Goal: Task Accomplishment & Management: Complete application form

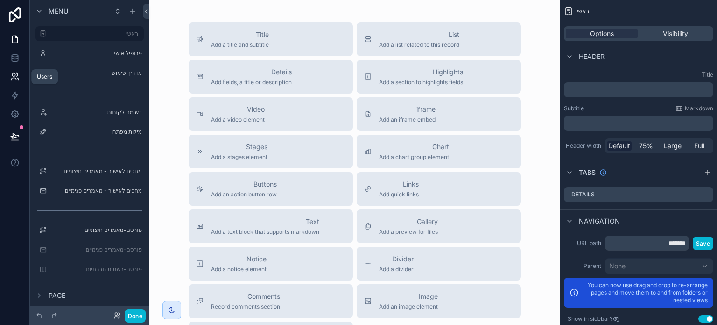
click at [18, 75] on icon at bounding box center [14, 76] width 9 height 9
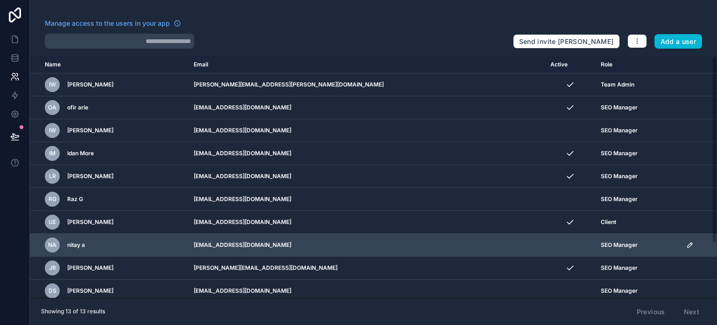
click at [687, 244] on icon "scrollable content" at bounding box center [690, 244] width 7 height 7
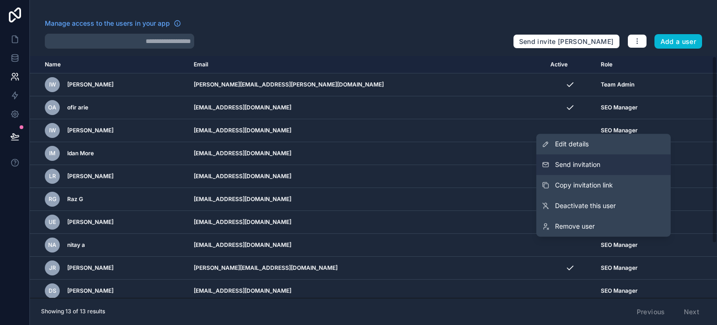
click at [604, 165] on button "Send invitation" at bounding box center [604, 164] width 135 height 21
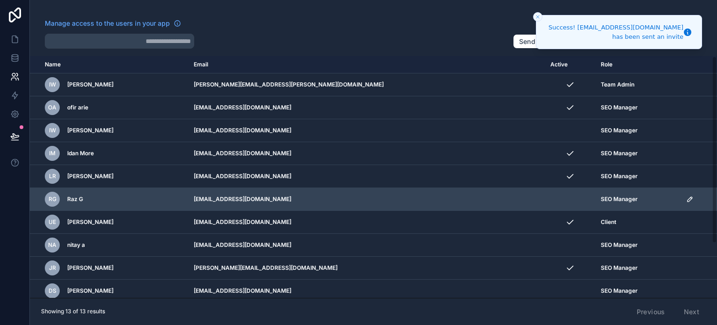
click at [687, 200] on icon "scrollable content" at bounding box center [690, 198] width 7 height 7
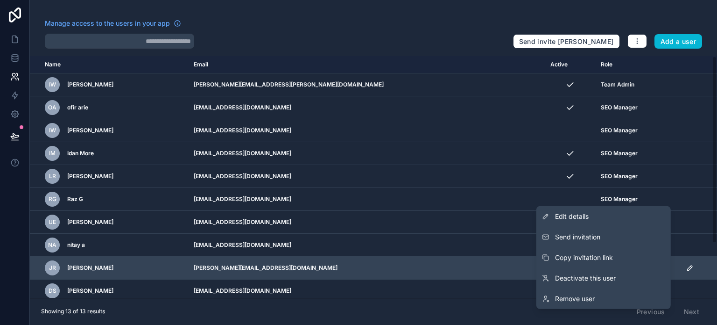
click at [596, 257] on span "Copy invitation link" at bounding box center [584, 257] width 58 height 9
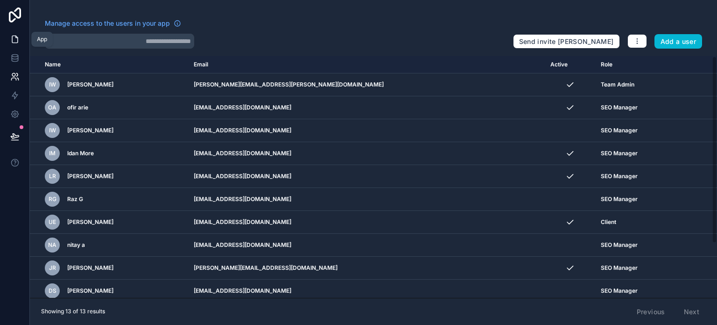
click at [17, 38] on icon at bounding box center [15, 39] width 6 height 7
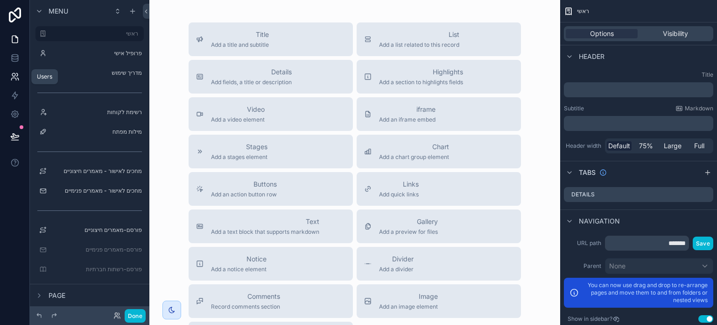
click at [13, 75] on icon at bounding box center [14, 76] width 9 height 9
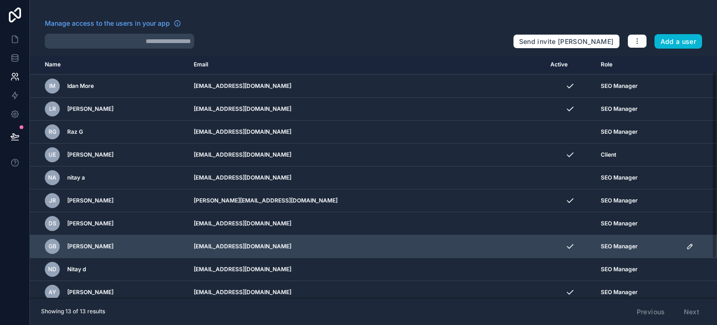
scroll to position [71, 0]
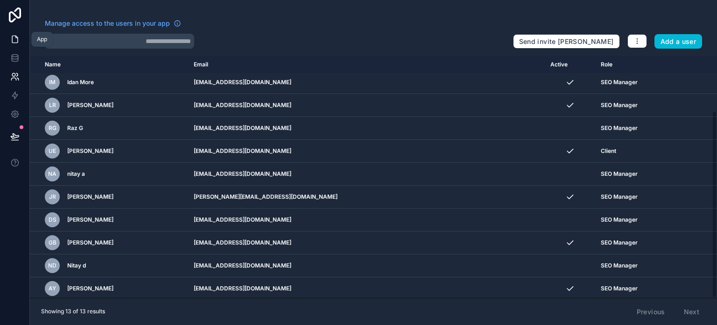
click at [15, 41] on icon at bounding box center [14, 39] width 9 height 9
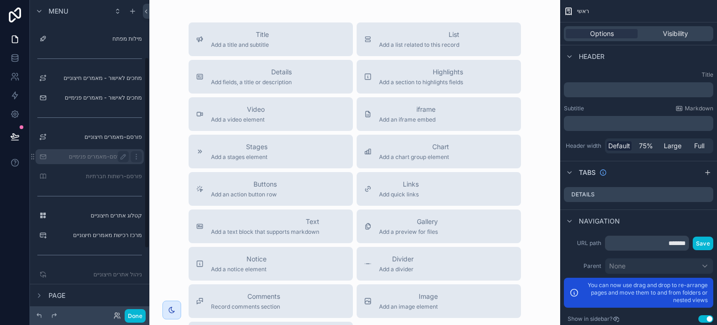
scroll to position [93, 0]
click at [115, 317] on icon at bounding box center [117, 315] width 7 height 7
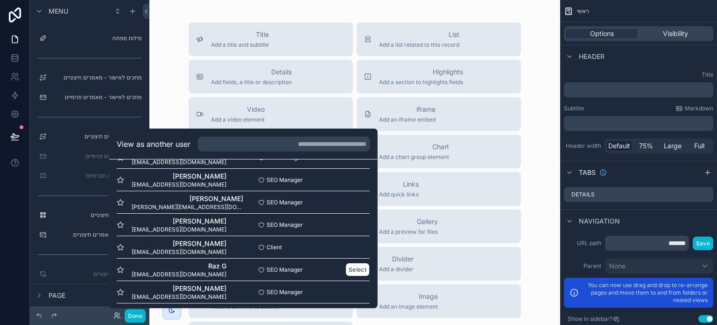
scroll to position [64, 0]
click at [349, 224] on button "Select" at bounding box center [358, 226] width 24 height 14
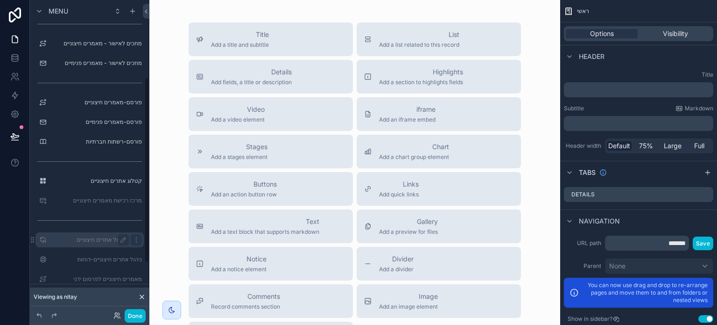
scroll to position [140, 0]
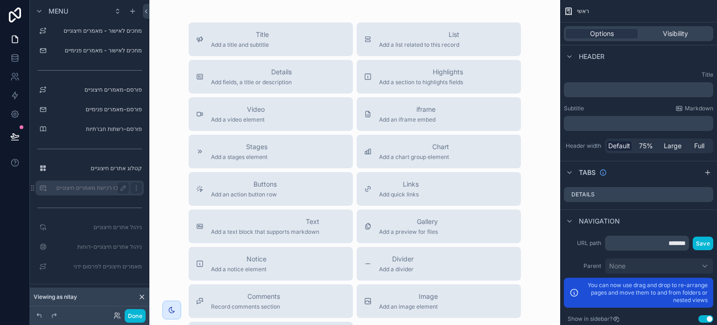
click at [108, 190] on label "מרכז רכישת מאמרים חיצוניים" at bounding box center [87, 187] width 75 height 7
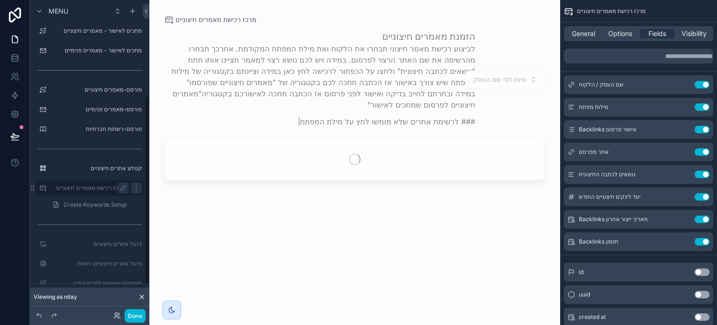
scroll to position [161, 0]
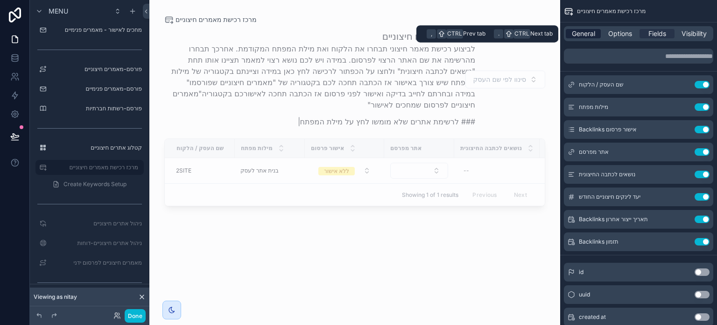
click at [587, 35] on span "General" at bounding box center [583, 33] width 23 height 9
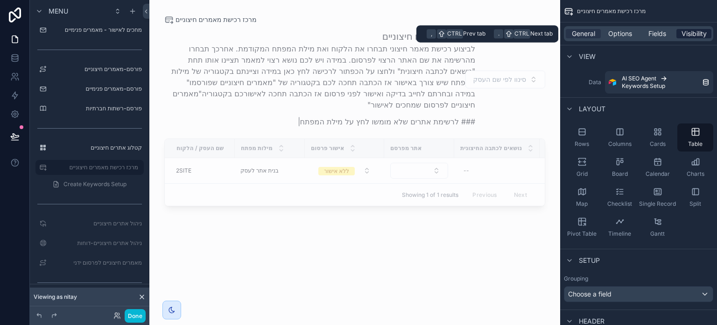
click at [683, 33] on span "Visibility" at bounding box center [694, 33] width 25 height 9
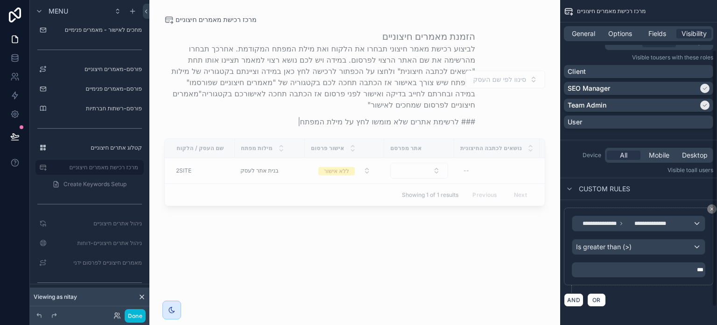
scroll to position [85, 0]
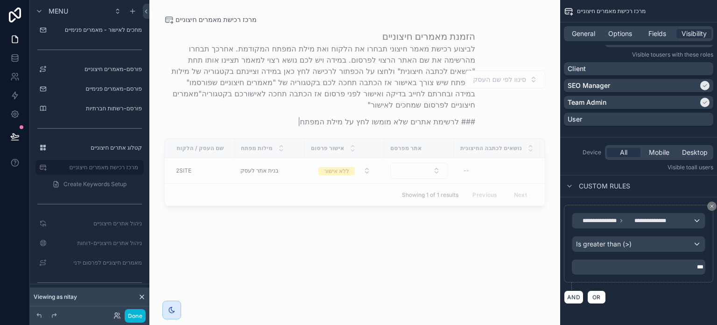
click at [682, 267] on p "***" at bounding box center [640, 266] width 128 height 7
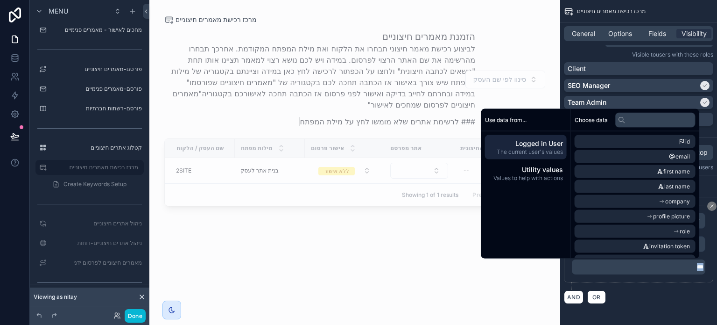
click at [667, 296] on div "AND OR" at bounding box center [638, 297] width 149 height 14
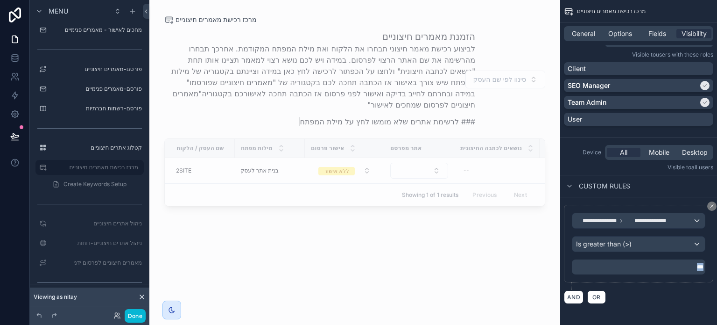
click at [669, 291] on div "AND OR" at bounding box center [638, 297] width 149 height 14
click at [687, 263] on p "***" at bounding box center [640, 266] width 128 height 7
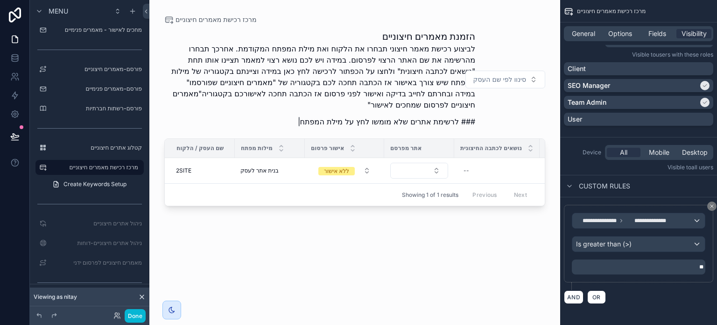
click at [665, 306] on div "**********" at bounding box center [639, 254] width 157 height 114
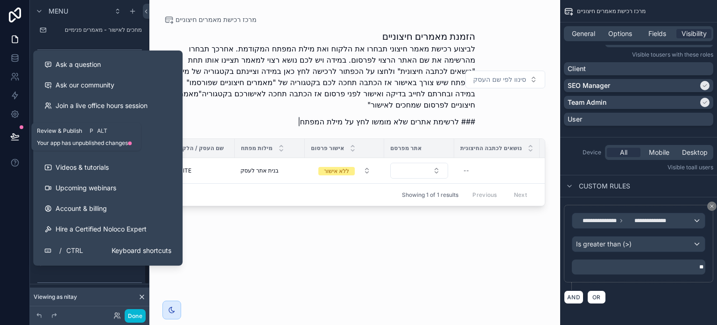
click at [13, 136] on icon at bounding box center [15, 136] width 8 height 5
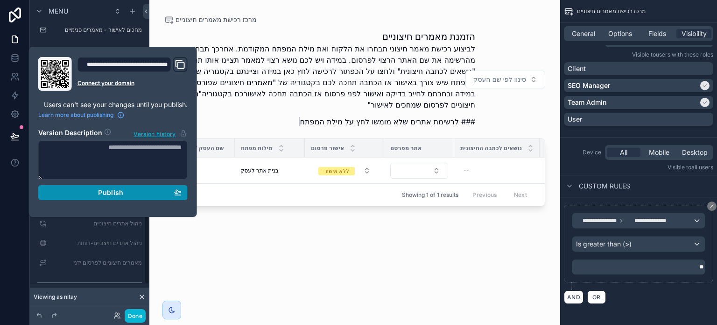
click at [107, 191] on span "Publish" at bounding box center [110, 192] width 25 height 8
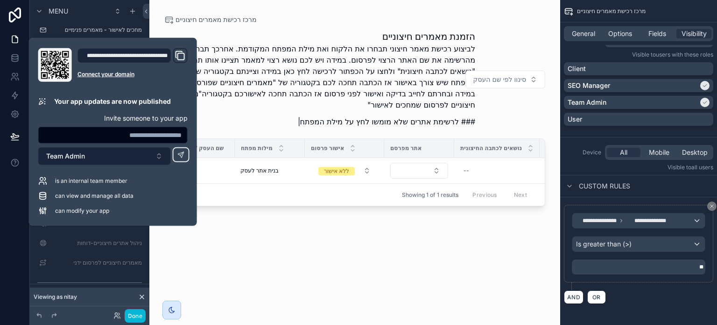
click at [87, 156] on button "Team Admin" at bounding box center [104, 156] width 133 height 18
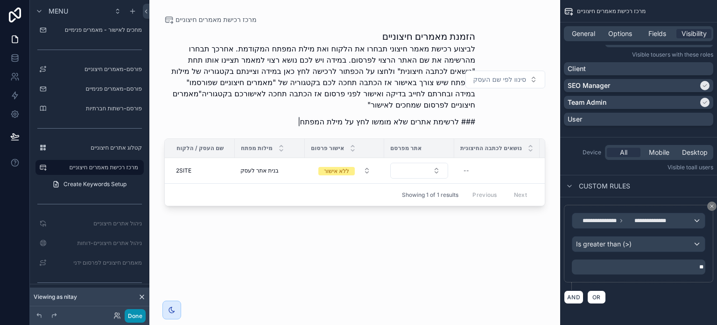
click at [134, 314] on button "Done" at bounding box center [135, 316] width 21 height 14
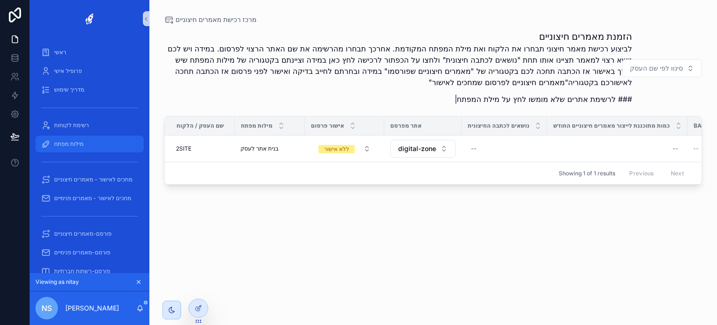
click at [88, 139] on div "מילות מפתח" at bounding box center [89, 143] width 97 height 15
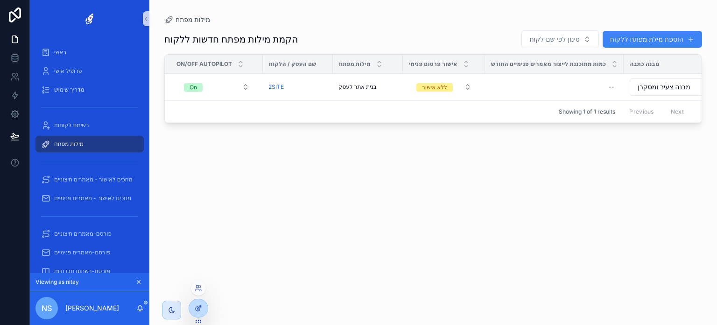
click at [200, 308] on icon at bounding box center [198, 307] width 7 height 7
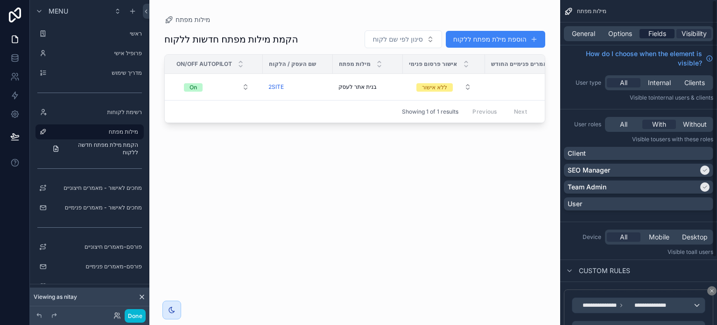
click at [654, 36] on span "Fields" at bounding box center [658, 33] width 18 height 9
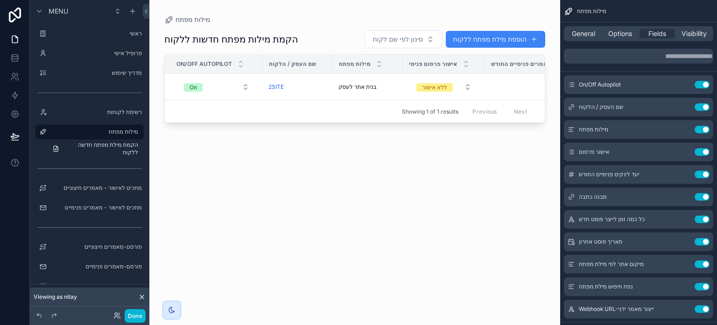
drag, startPoint x: 282, startPoint y: 124, endPoint x: 372, endPoint y: 130, distance: 89.9
click at [372, 130] on div "scrollable content" at bounding box center [354, 156] width 411 height 313
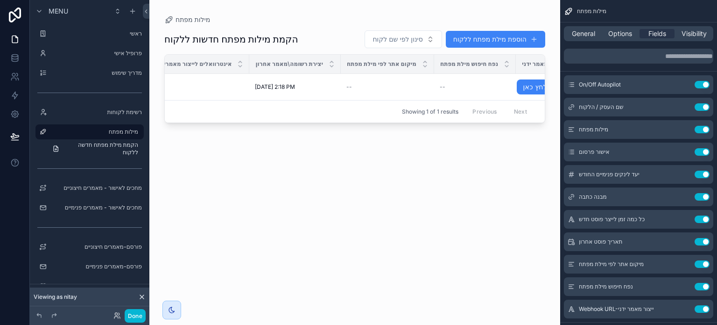
scroll to position [0, 632]
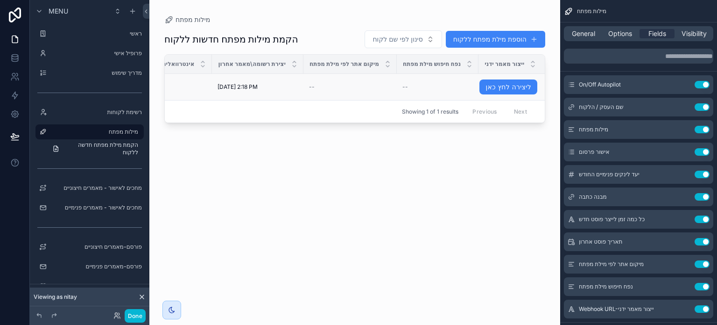
click at [445, 83] on div "--" at bounding box center [438, 86] width 71 height 7
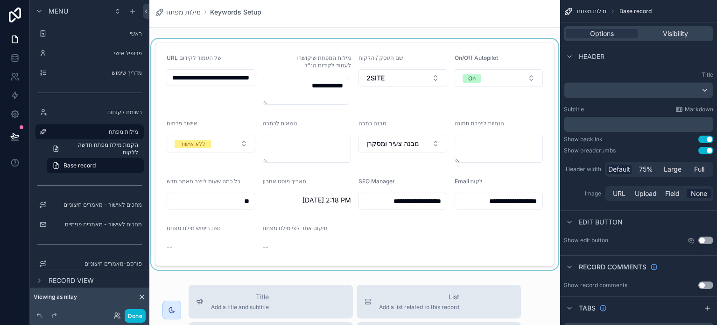
click at [388, 111] on div "scrollable content" at bounding box center [354, 154] width 411 height 231
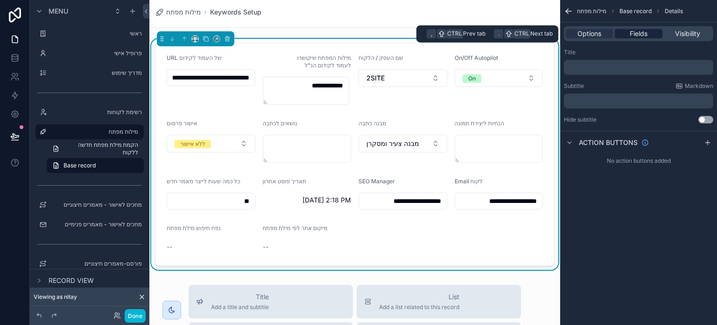
click at [643, 35] on span "Fields" at bounding box center [639, 33] width 18 height 9
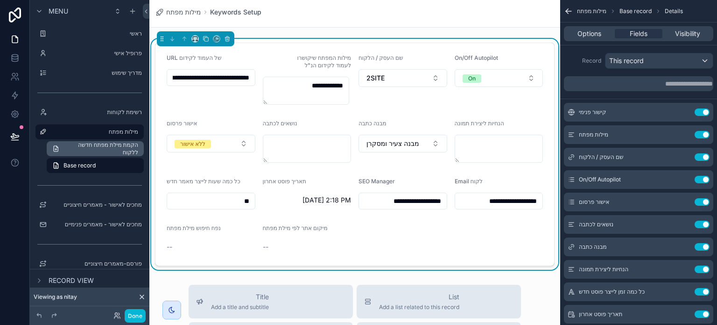
click at [101, 148] on span "הקמת מילת מפתח חדשה ללקוח" at bounding box center [101, 148] width 75 height 15
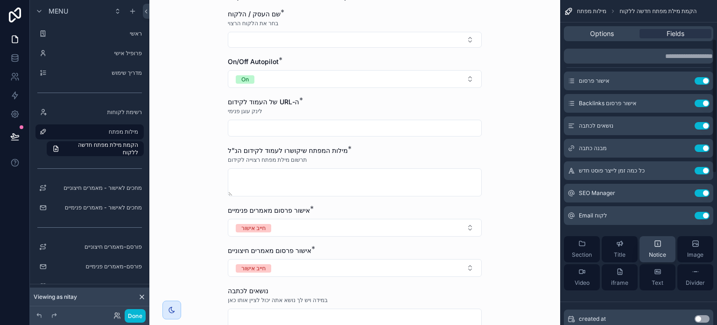
scroll to position [280, 0]
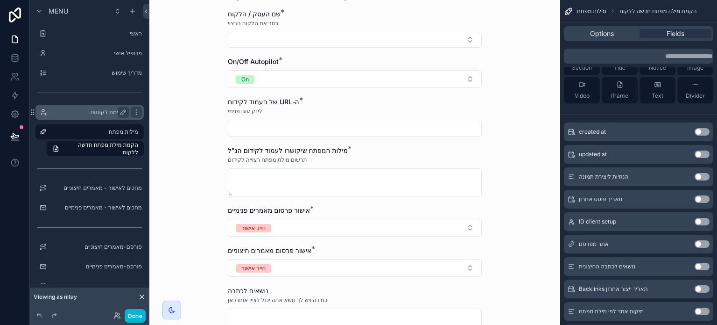
click at [90, 114] on label "רשימת לקוחות" at bounding box center [87, 111] width 75 height 7
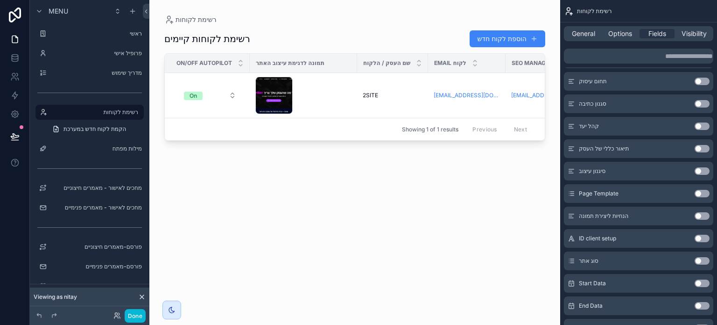
click at [496, 41] on div "scrollable content" at bounding box center [354, 156] width 411 height 313
click at [506, 38] on button "הוספת לקוח חדש" at bounding box center [508, 38] width 76 height 17
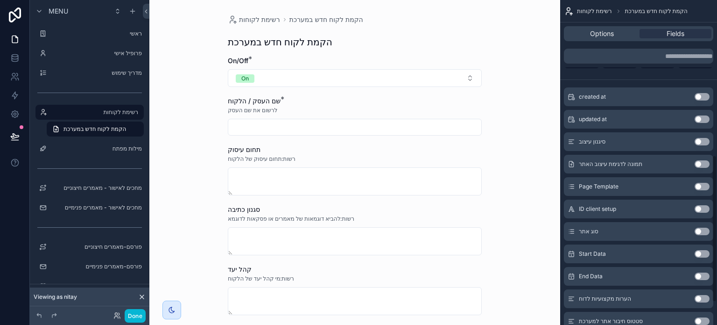
scroll to position [298, 0]
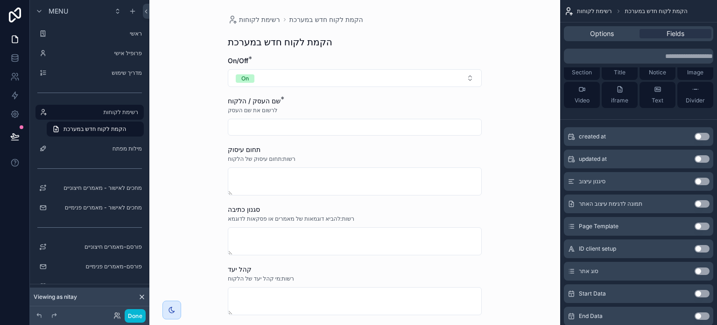
click at [699, 178] on button "Use setting" at bounding box center [702, 181] width 15 height 7
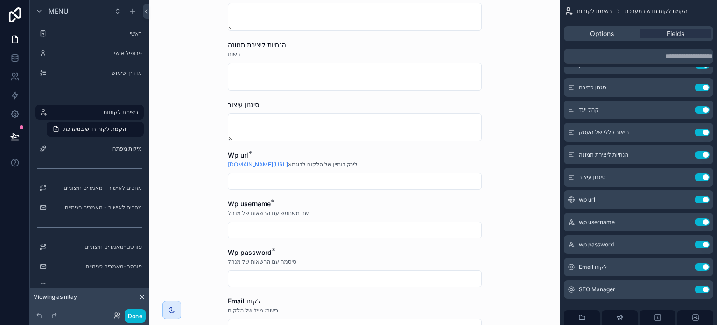
scroll to position [308, 0]
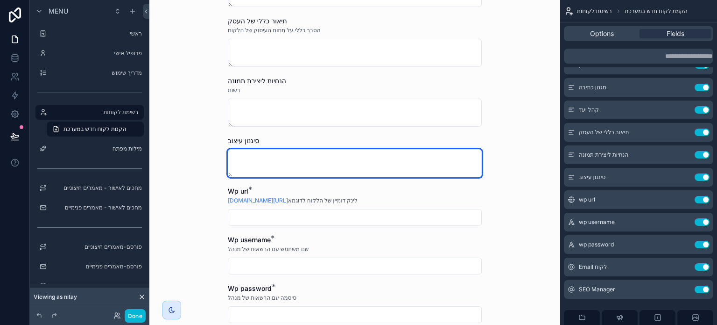
click at [291, 171] on textarea "scrollable content" at bounding box center [355, 163] width 254 height 28
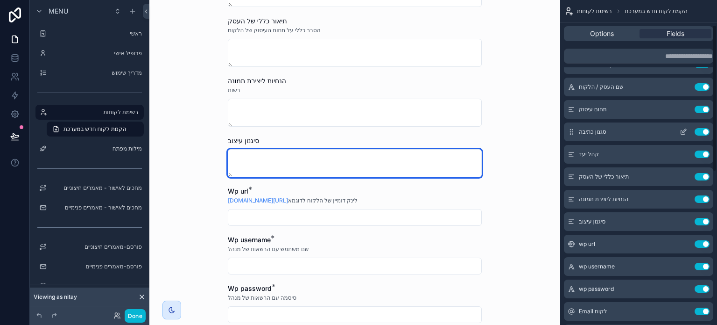
scroll to position [18, 0]
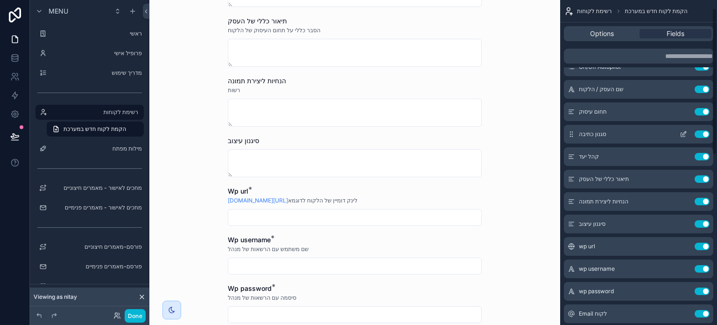
click at [684, 134] on icon "scrollable content" at bounding box center [685, 133] width 4 height 4
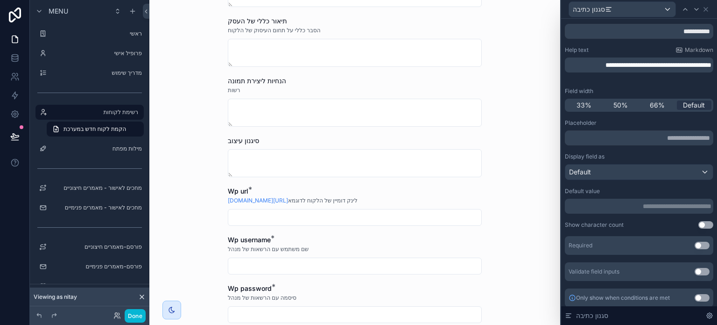
scroll to position [31, 0]
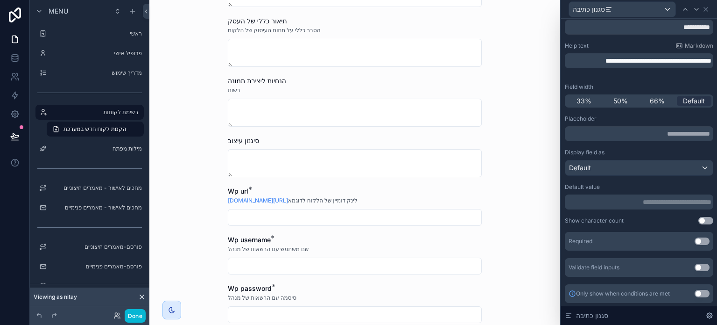
click at [621, 200] on p "**********" at bounding box center [640, 201] width 143 height 9
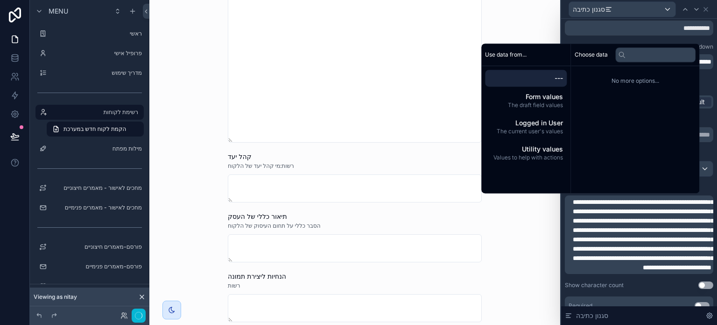
scroll to position [0, 0]
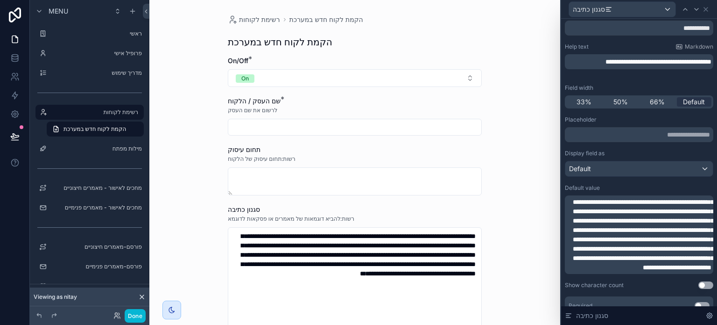
click at [562, 216] on div "**********" at bounding box center [639, 189] width 156 height 401
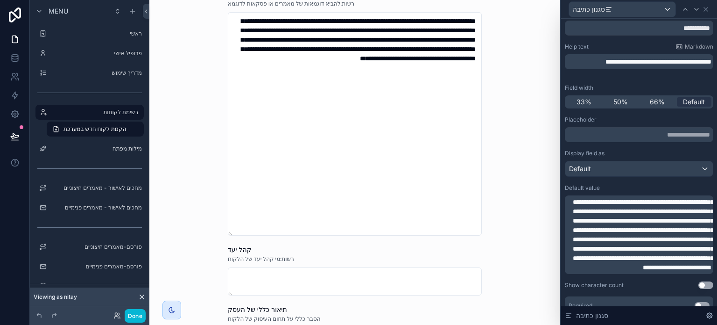
scroll to position [187, 0]
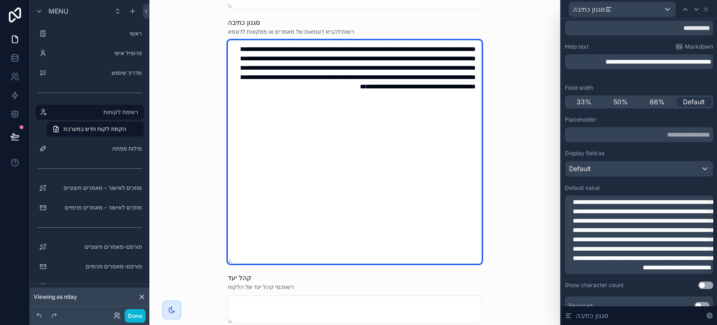
click at [411, 218] on textarea "**********" at bounding box center [355, 151] width 254 height 223
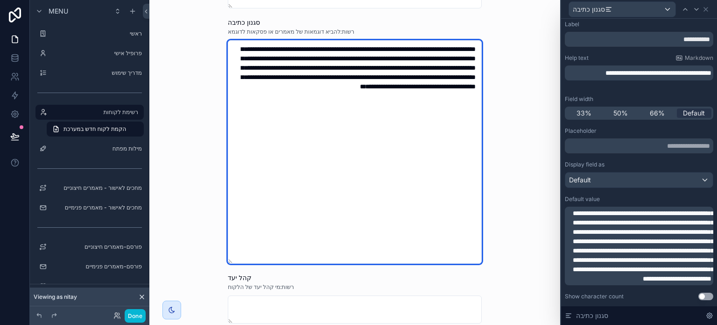
scroll to position [0, 0]
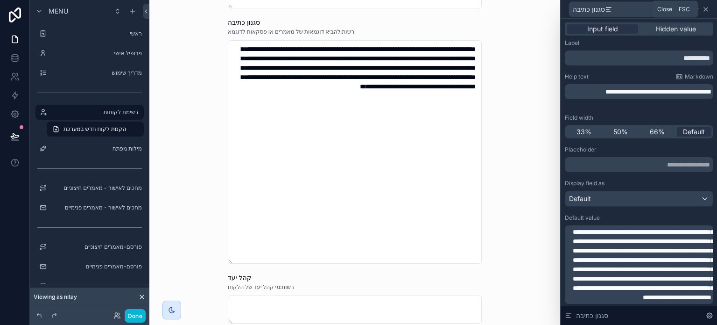
click at [703, 11] on icon at bounding box center [706, 9] width 7 height 7
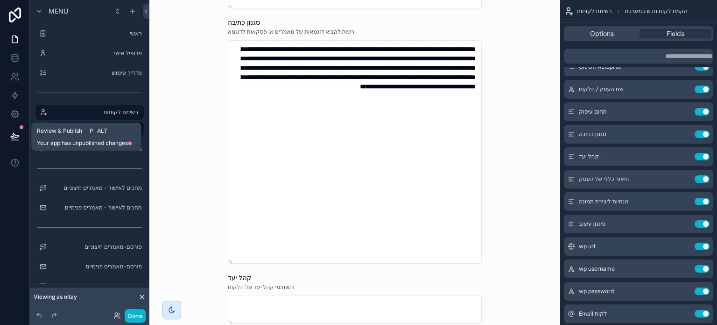
click at [14, 137] on icon at bounding box center [14, 136] width 9 height 9
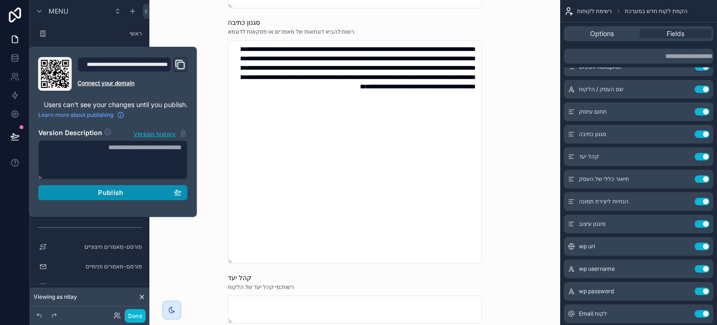
click at [90, 190] on div "Publish" at bounding box center [112, 192] width 137 height 8
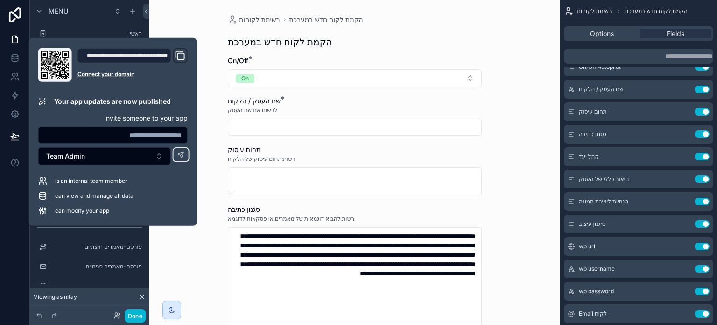
click at [180, 15] on div "**********" at bounding box center [354, 162] width 411 height 325
